Goal: Contribute content

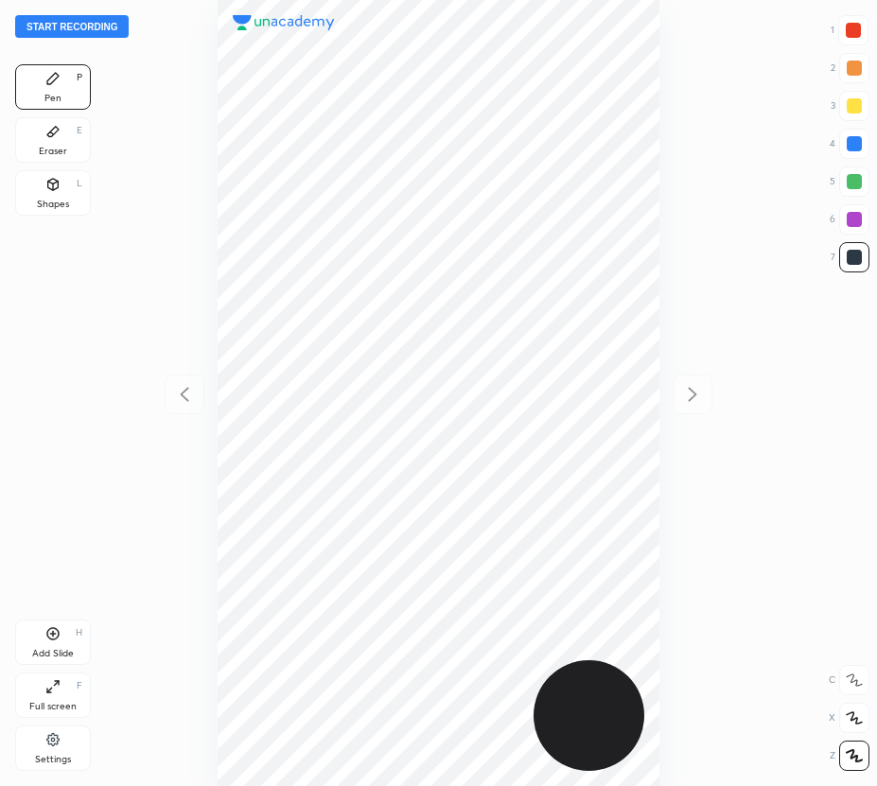
scroll to position [786, 574]
click at [89, 30] on button "Start recording" at bounding box center [71, 26] width 113 height 23
click at [84, 638] on div "Add Slide H" at bounding box center [53, 641] width 76 height 45
click at [857, 24] on div at bounding box center [852, 30] width 15 height 15
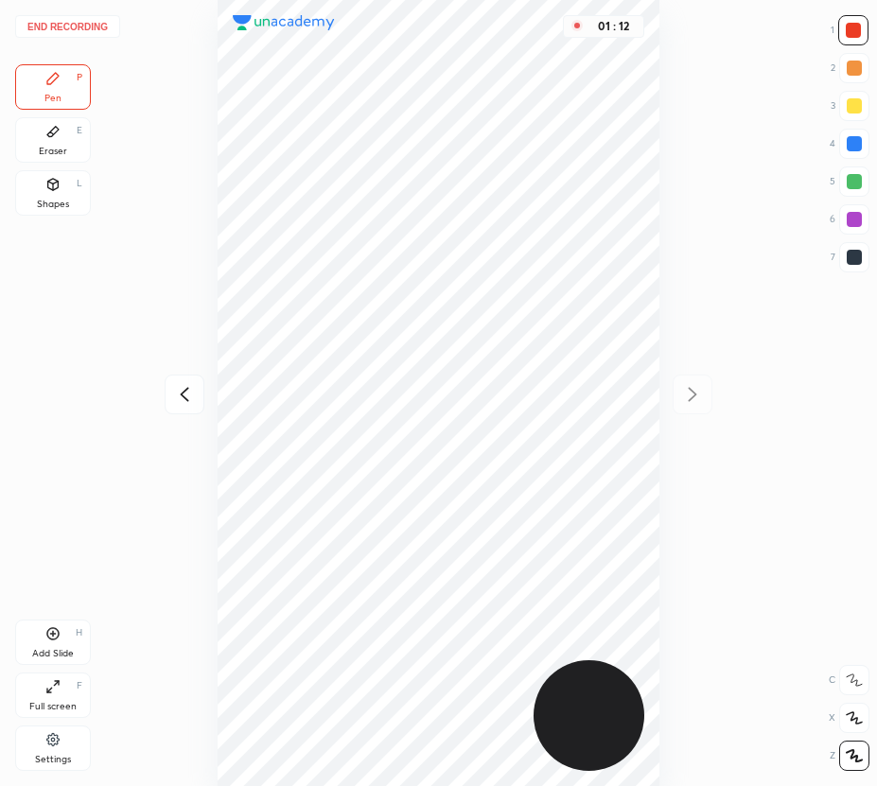
drag, startPoint x: 67, startPoint y: 208, endPoint x: 115, endPoint y: 172, distance: 60.1
click at [67, 209] on div "Shapes" at bounding box center [53, 204] width 32 height 9
click at [855, 250] on div at bounding box center [853, 257] width 15 height 15
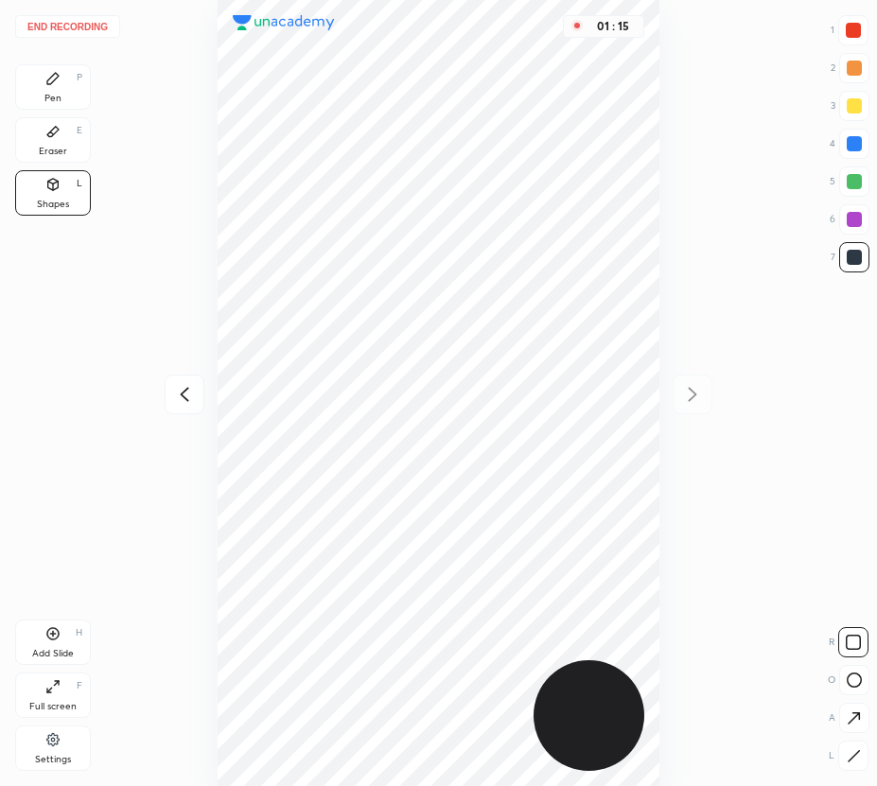
click at [71, 102] on div "Pen P" at bounding box center [53, 86] width 76 height 45
click at [44, 625] on div "Add Slide H" at bounding box center [53, 641] width 76 height 45
click at [191, 392] on icon at bounding box center [184, 394] width 23 height 23
click at [189, 392] on icon at bounding box center [184, 394] width 23 height 23
click at [693, 396] on icon at bounding box center [692, 394] width 9 height 14
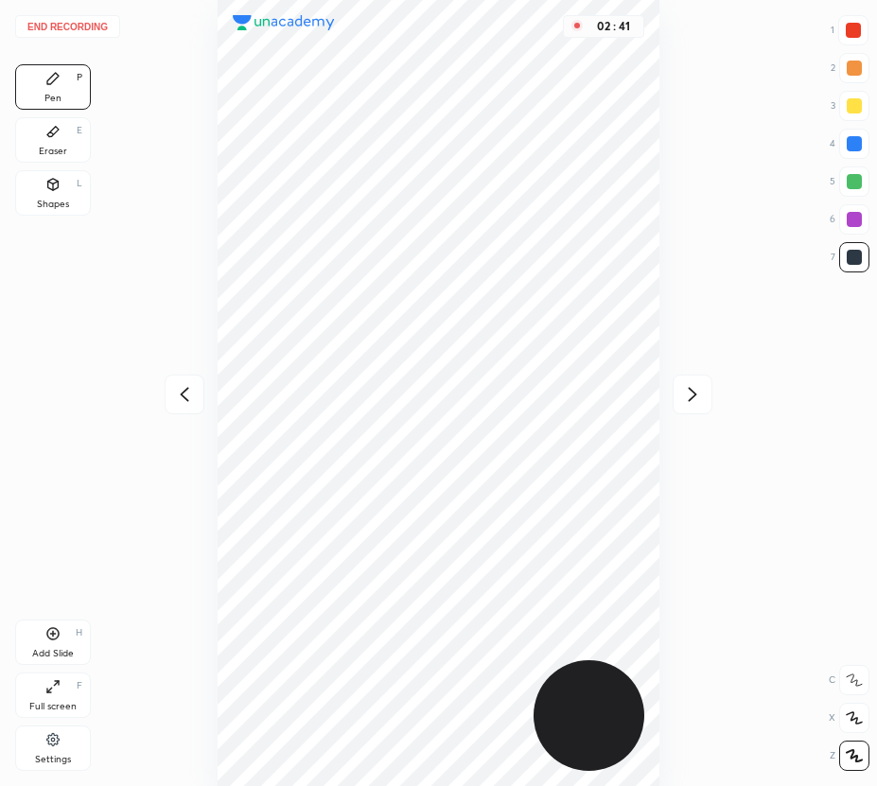
click at [693, 394] on icon at bounding box center [692, 394] width 23 height 23
click at [853, 137] on div at bounding box center [854, 144] width 30 height 30
click at [56, 639] on icon at bounding box center [52, 633] width 15 height 15
click at [94, 25] on button "End recording" at bounding box center [67, 26] width 105 height 23
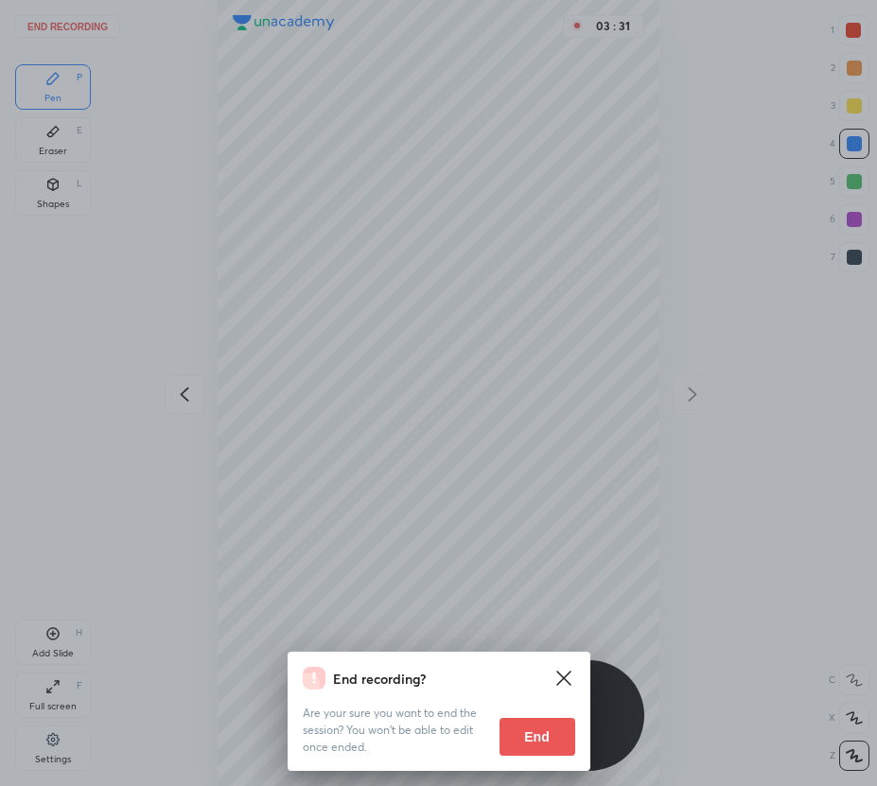
click at [547, 728] on button "End" at bounding box center [537, 737] width 76 height 38
